Goal: Task Accomplishment & Management: Manage account settings

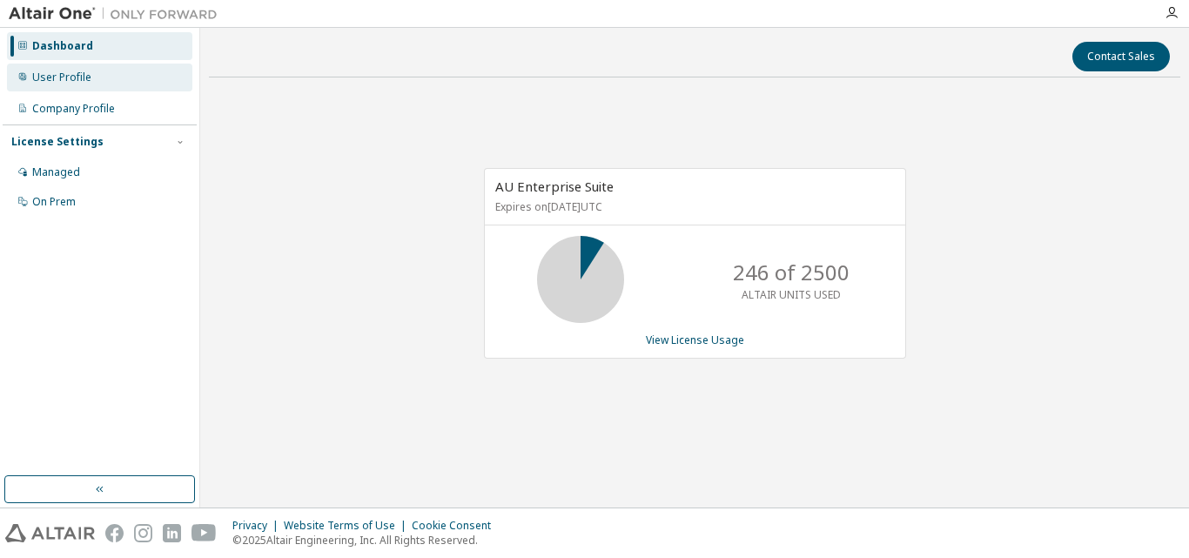
click at [79, 77] on div "User Profile" at bounding box center [61, 77] width 59 height 14
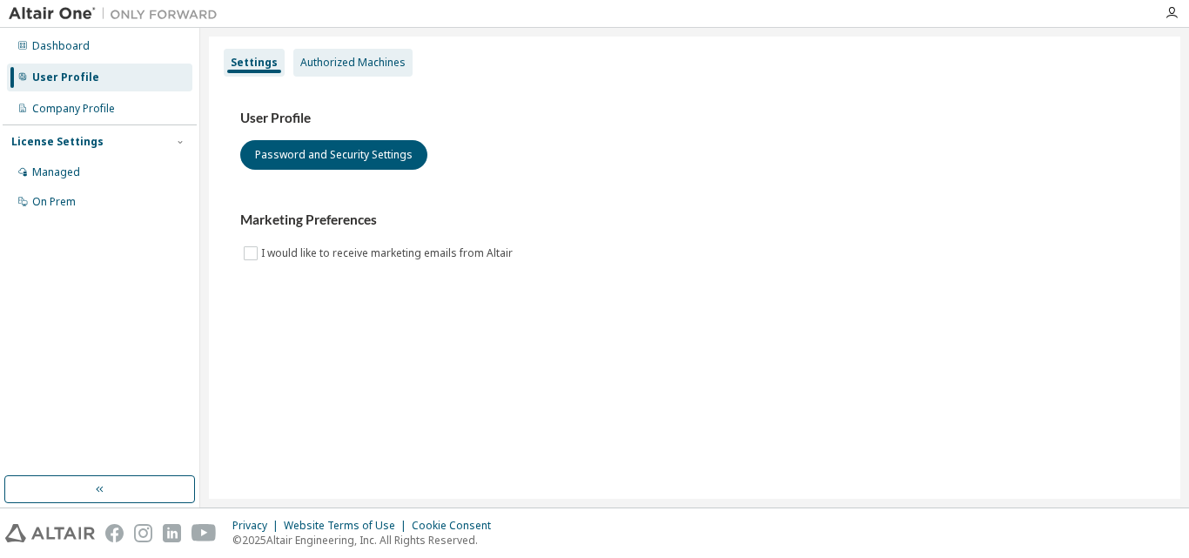
click at [323, 62] on div "Authorized Machines" at bounding box center [352, 63] width 105 height 14
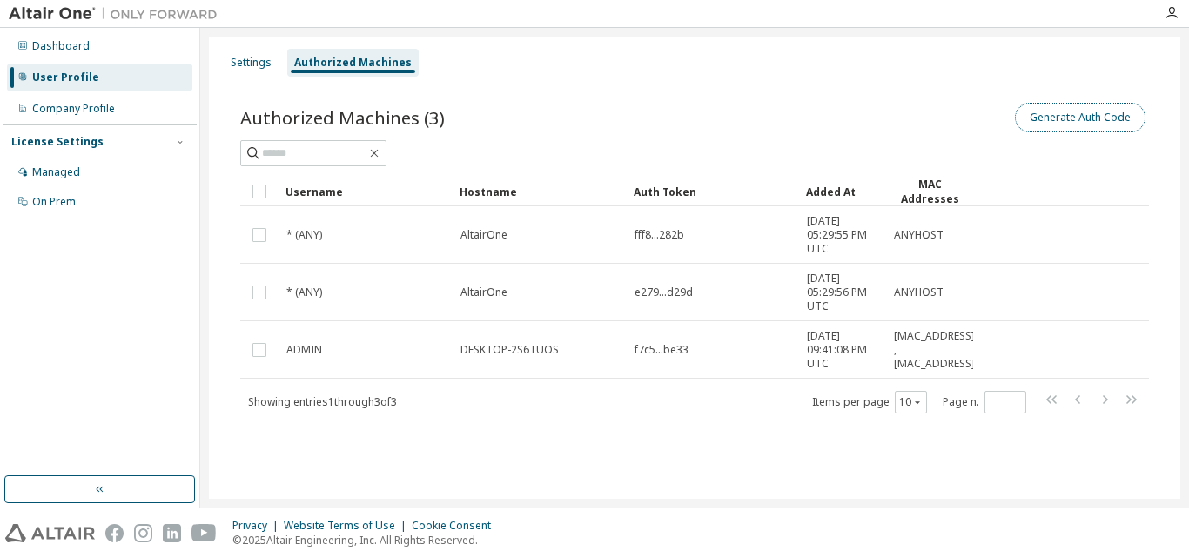
click at [1044, 122] on button "Generate Auth Code" at bounding box center [1080, 118] width 131 height 30
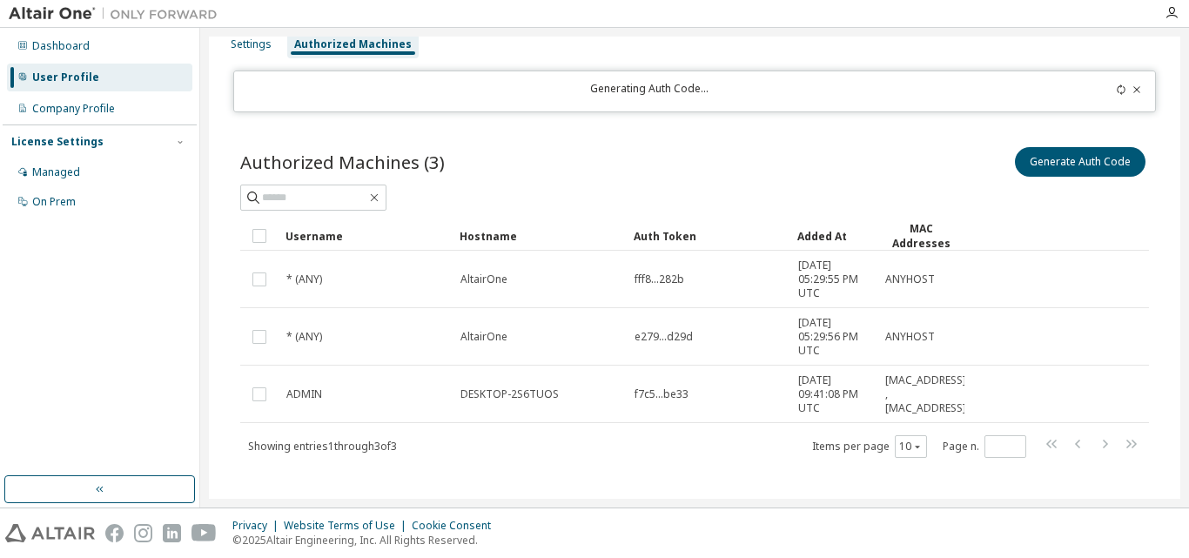
scroll to position [34, 0]
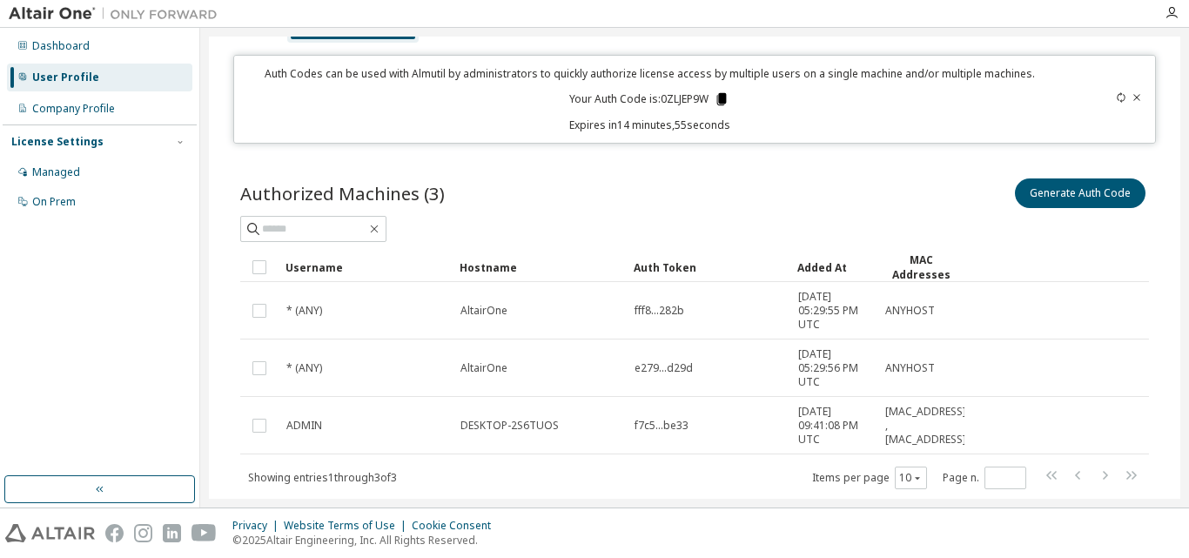
click at [717, 100] on icon at bounding box center [722, 99] width 10 height 12
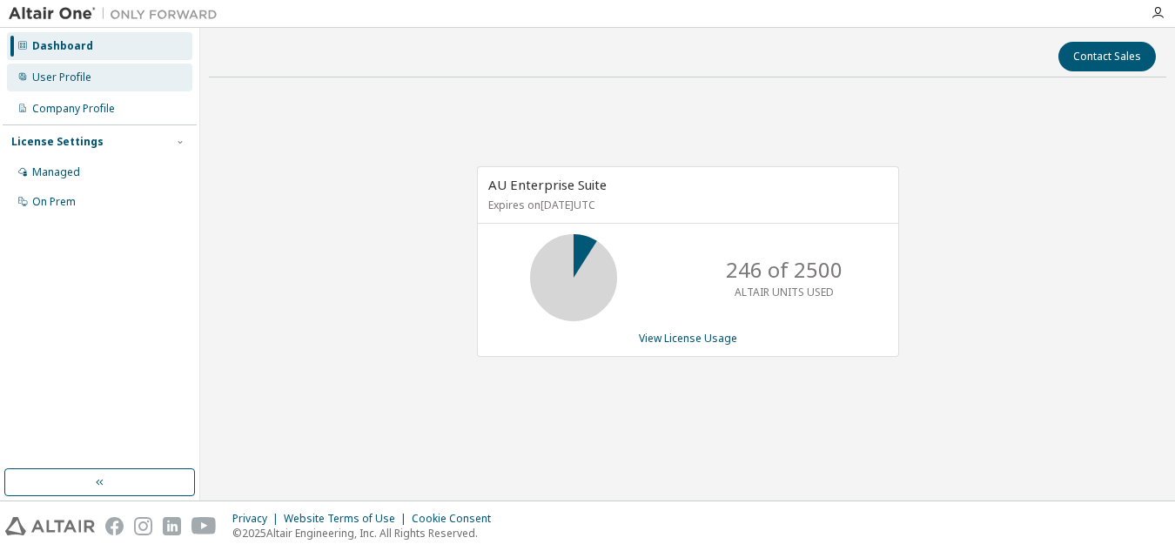
click at [72, 80] on div "User Profile" at bounding box center [61, 77] width 59 height 14
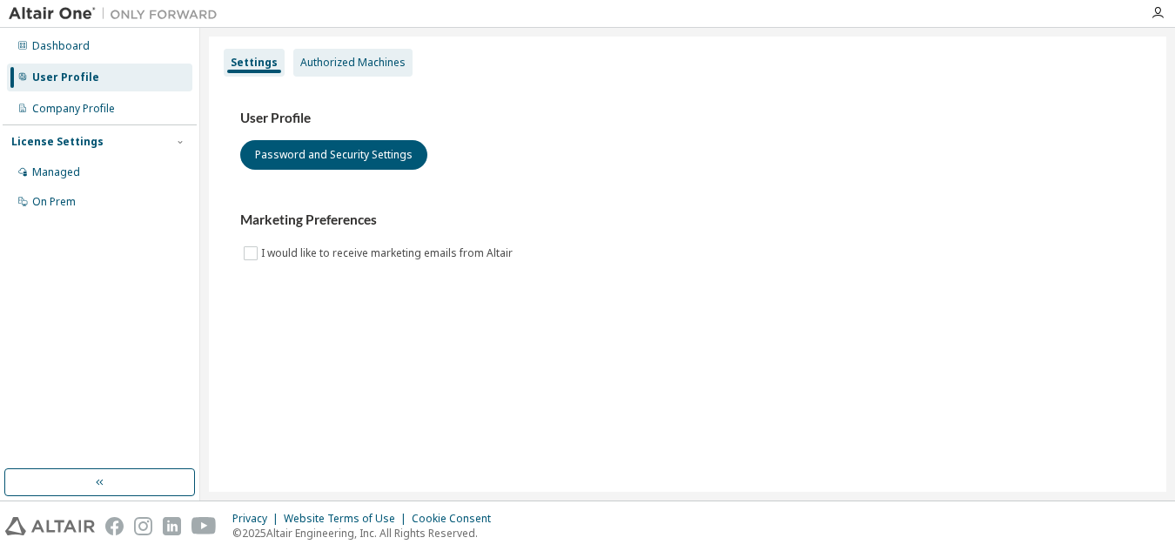
click at [317, 64] on div "Authorized Machines" at bounding box center [352, 63] width 105 height 14
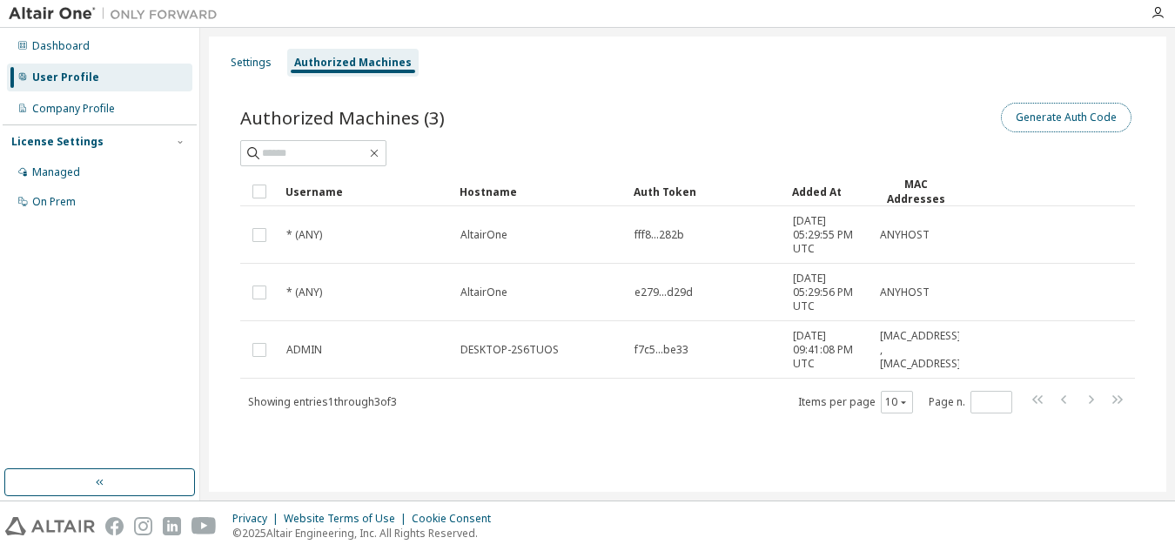
click at [1009, 128] on button "Generate Auth Code" at bounding box center [1066, 118] width 131 height 30
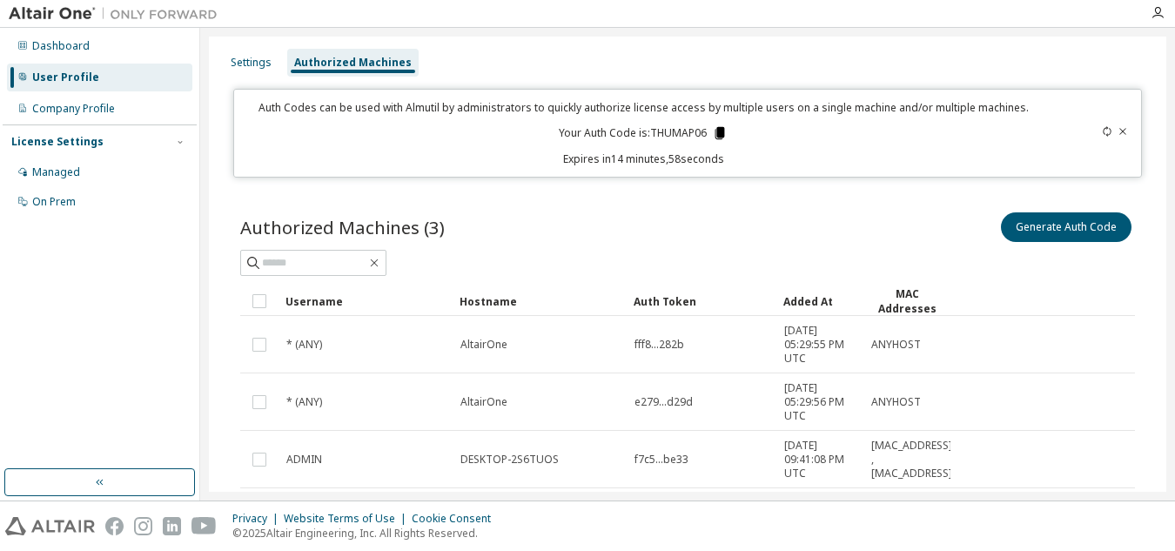
click at [720, 134] on icon at bounding box center [720, 133] width 10 height 12
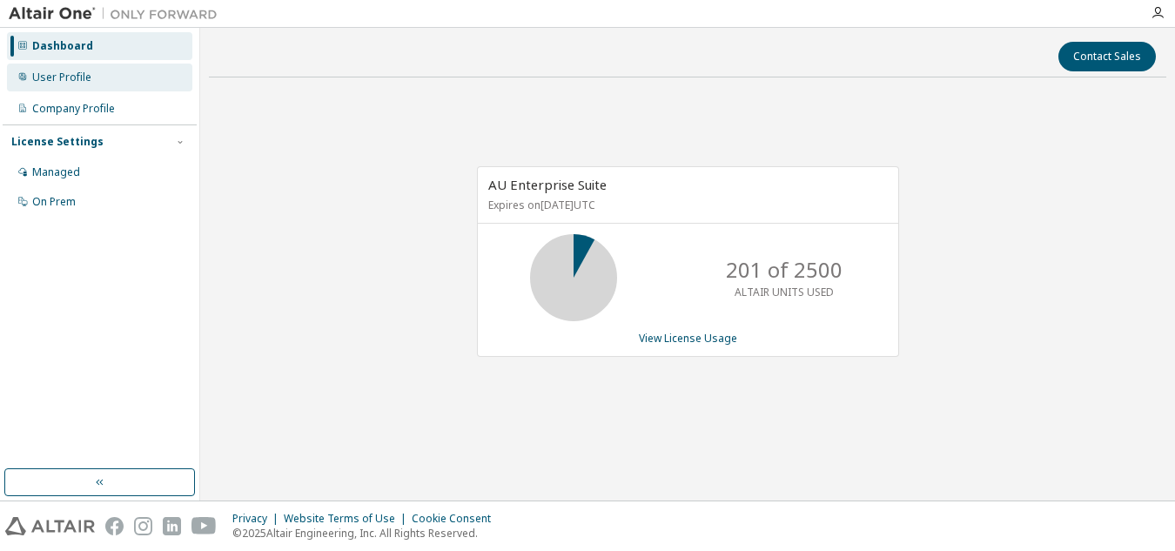
click at [83, 77] on div "User Profile" at bounding box center [61, 77] width 59 height 14
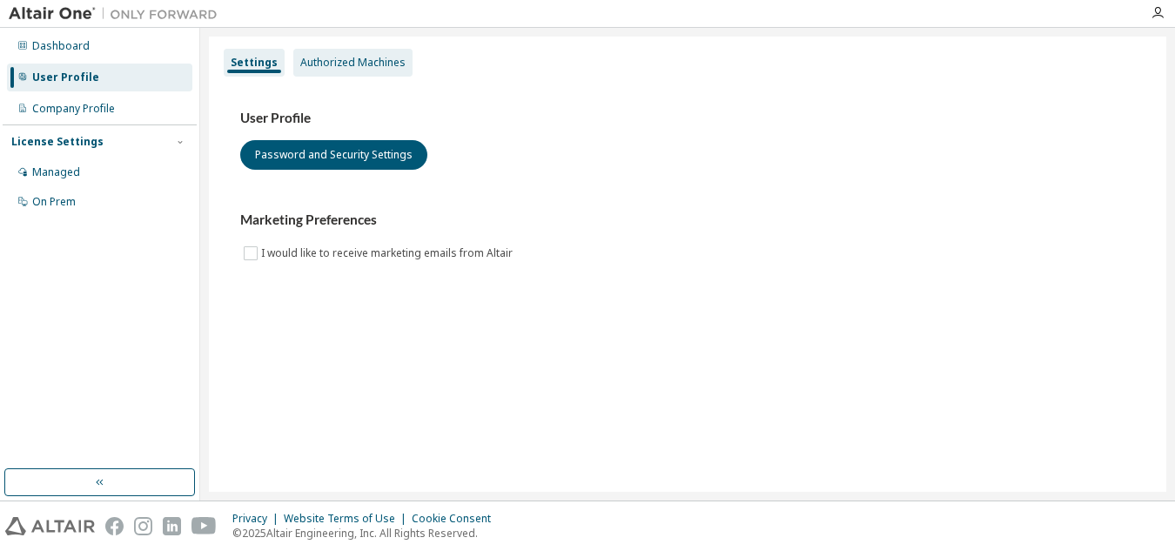
click at [319, 65] on div "Authorized Machines" at bounding box center [352, 63] width 105 height 14
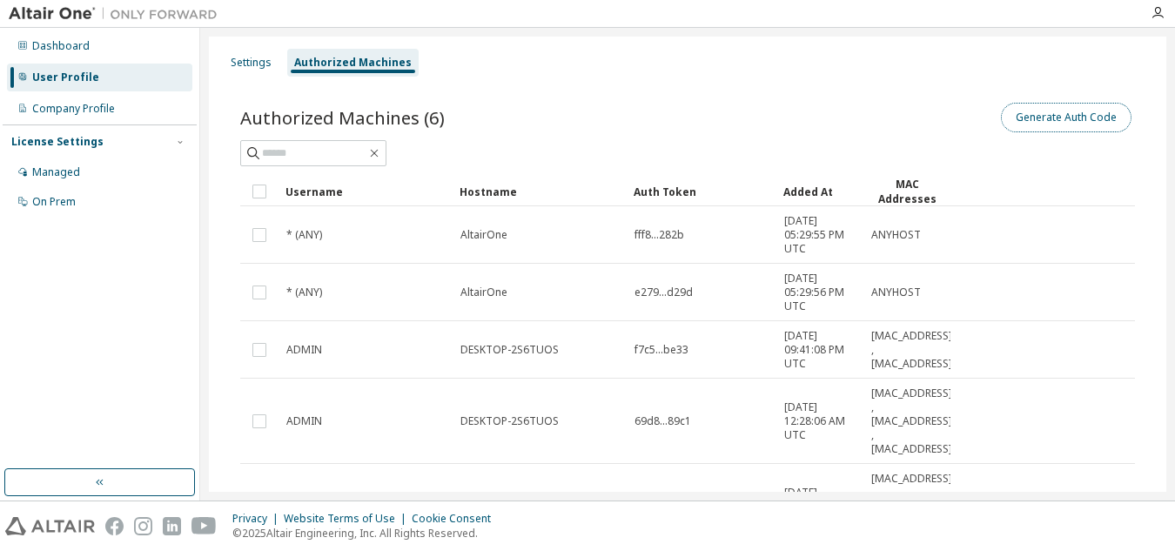
click at [1018, 117] on button "Generate Auth Code" at bounding box center [1066, 118] width 131 height 30
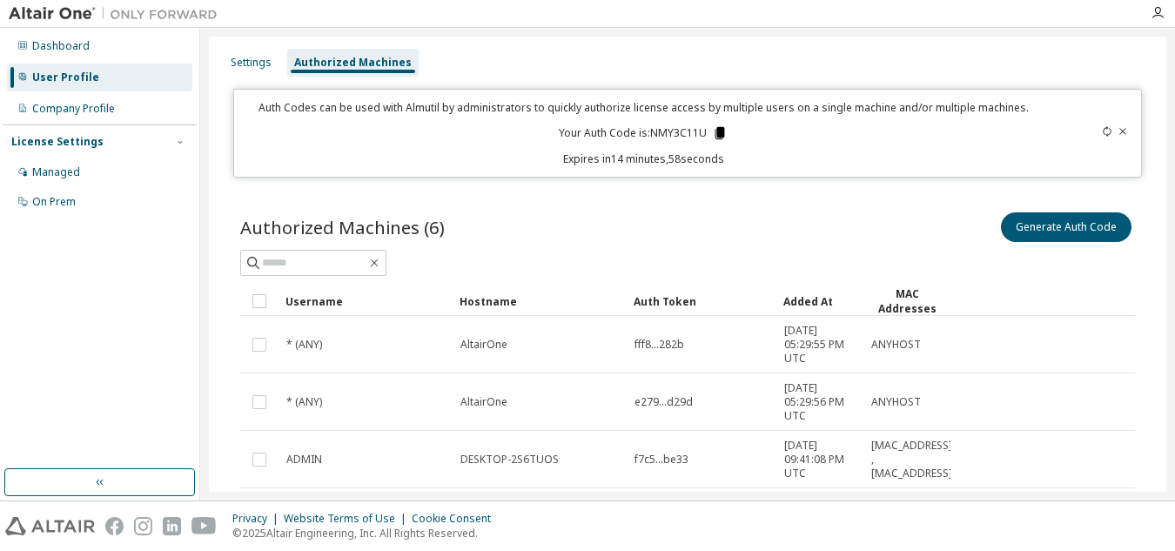
click at [716, 131] on icon at bounding box center [720, 133] width 10 height 12
click at [205, 102] on div "Settings Authorized Machines Auth Codes can be used with Almutil by administrat…" at bounding box center [687, 264] width 975 height 473
